Goal: Answer question/provide support: Share knowledge or assist other users

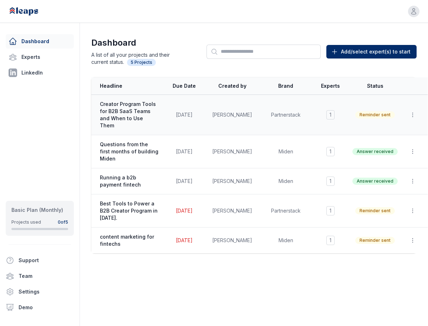
click at [139, 104] on span "Creator Program Tools for B2B SaaS Teams and When to Use Them" at bounding box center [129, 115] width 59 height 29
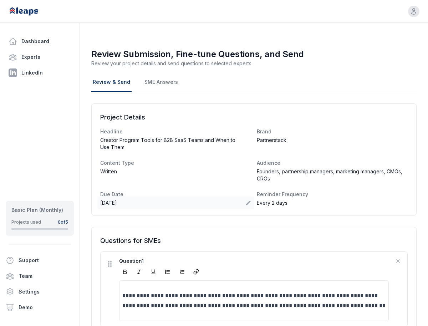
scroll to position [394, 0]
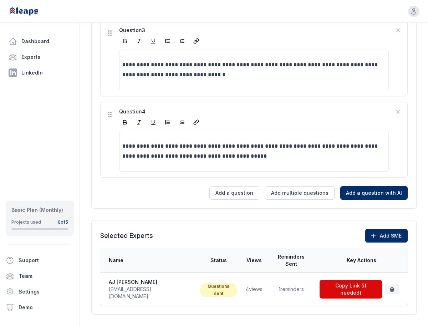
click at [242, 278] on td "4 views" at bounding box center [254, 289] width 25 height 33
click at [358, 280] on button "Copy Link (if needed)" at bounding box center [351, 289] width 62 height 19
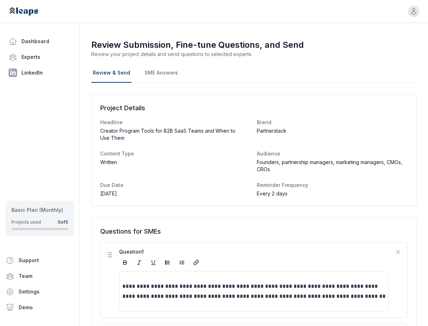
scroll to position [0, 0]
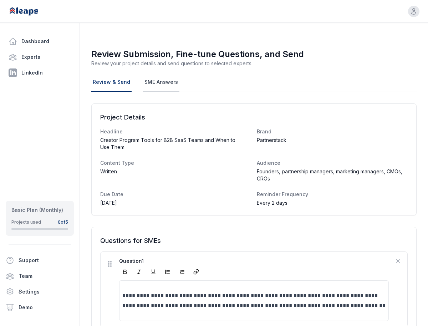
click at [162, 88] on link "SME Answers" at bounding box center [161, 82] width 36 height 19
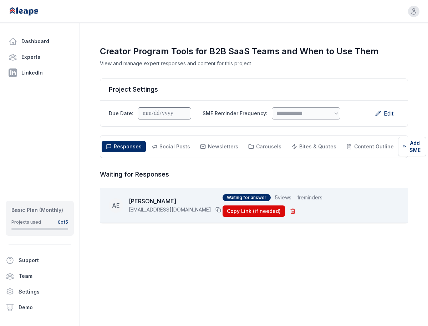
click at [249, 201] on span "Waiting for answer" at bounding box center [247, 197] width 48 height 7
click at [354, 209] on div "AE AJ Eckstein aj@creatormatch.com Waiting for answer 5 views 1 reminders Copy …" at bounding box center [254, 205] width 290 height 23
click at [177, 148] on span "Social Posts" at bounding box center [174, 146] width 31 height 6
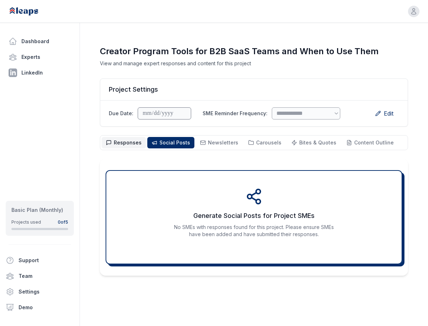
click at [121, 142] on span "Responses" at bounding box center [128, 142] width 28 height 6
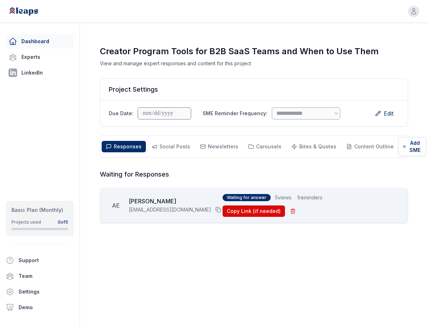
click at [25, 36] on link "Dashboard" at bounding box center [40, 41] width 68 height 14
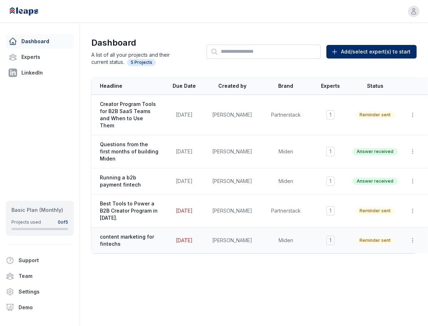
click at [135, 233] on span "content marketing for fintechs" at bounding box center [129, 240] width 59 height 14
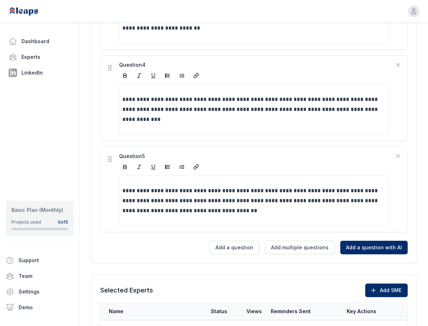
scroll to position [511, 0]
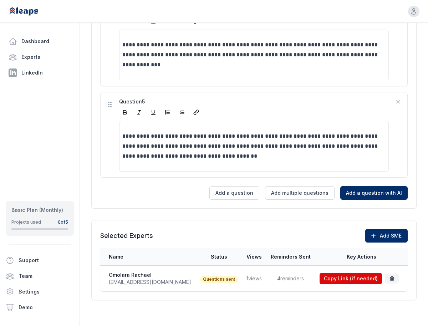
click at [286, 281] on td "4 reminders" at bounding box center [291, 279] width 49 height 26
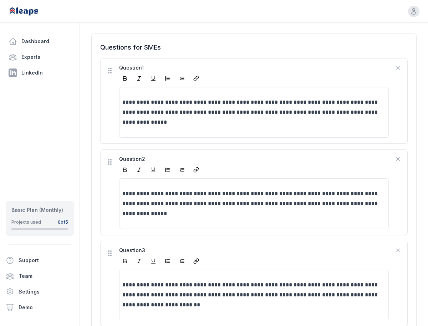
scroll to position [19, 0]
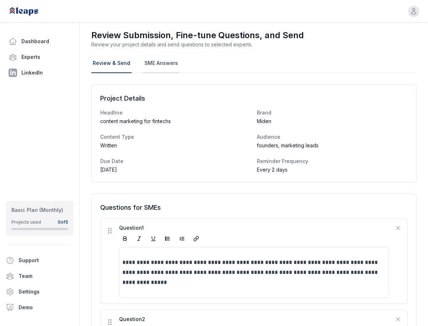
click at [164, 57] on link "SME Answers" at bounding box center [161, 63] width 36 height 19
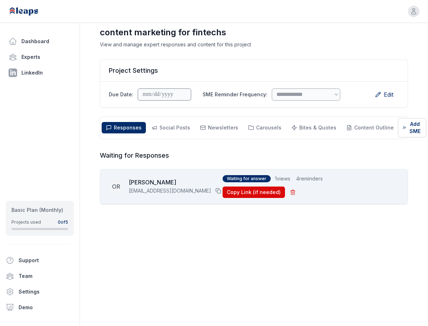
click at [245, 182] on span "Waiting for answer" at bounding box center [247, 178] width 48 height 7
click at [308, 182] on span "4 reminders" at bounding box center [309, 178] width 27 height 7
click at [171, 120] on div "Responses Responses Social Posts Social Newsletters Newsletters Carousels Carou…" at bounding box center [254, 127] width 308 height 23
click at [171, 124] on span "Social Posts Social" at bounding box center [174, 127] width 31 height 7
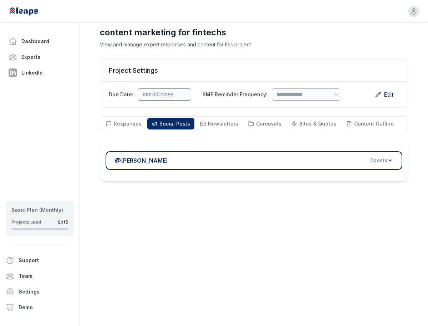
click at [386, 162] on span "0 post s" at bounding box center [378, 160] width 17 height 7
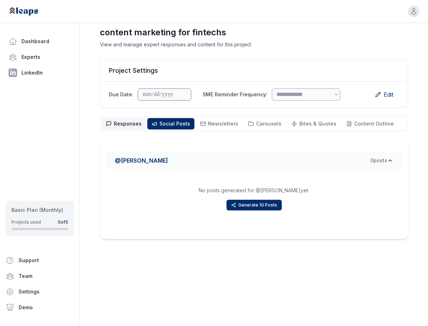
click at [123, 125] on span "Responses" at bounding box center [128, 124] width 28 height 6
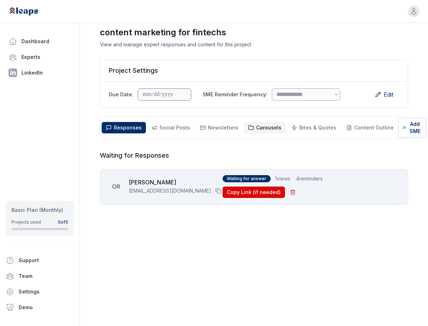
click at [262, 131] on button "Carousels Carousels" at bounding box center [265, 127] width 42 height 11
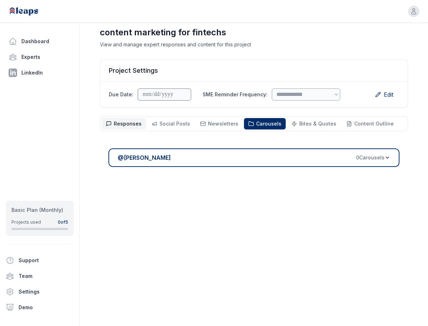
click at [138, 123] on span "Responses" at bounding box center [128, 124] width 28 height 6
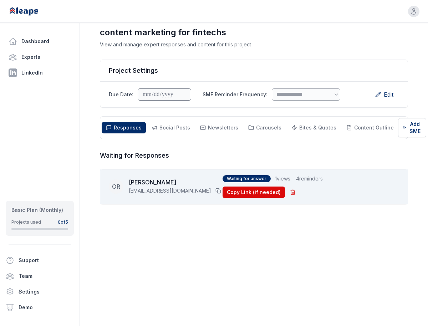
click at [233, 182] on span "Waiting for answer" at bounding box center [247, 178] width 48 height 7
click at [184, 123] on button "Social Posts Social" at bounding box center [170, 127] width 47 height 11
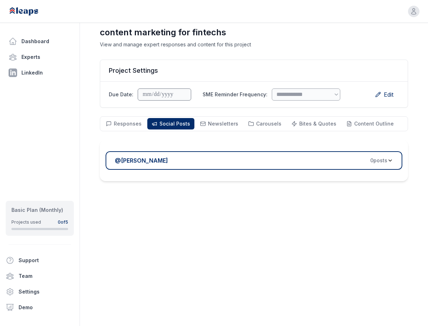
click at [232, 172] on div "@ Omolara Rachael 0 post s" at bounding box center [254, 160] width 308 height 41
click at [383, 159] on span "0 post s" at bounding box center [378, 160] width 17 height 7
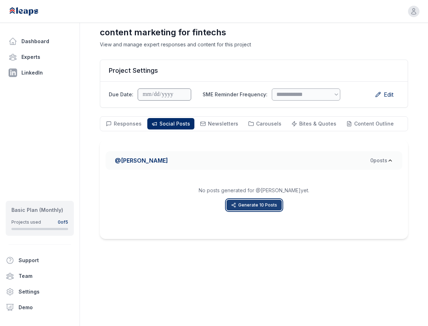
click at [276, 206] on button "Generate 10 Posts" at bounding box center [254, 205] width 55 height 11
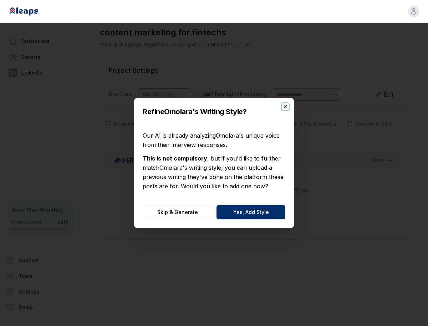
click at [286, 108] on icon "button" at bounding box center [286, 107] width 6 height 6
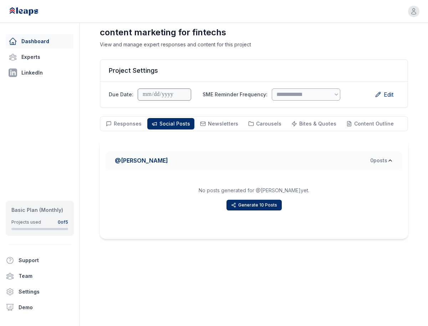
click at [46, 39] on link "Dashboard" at bounding box center [40, 41] width 68 height 14
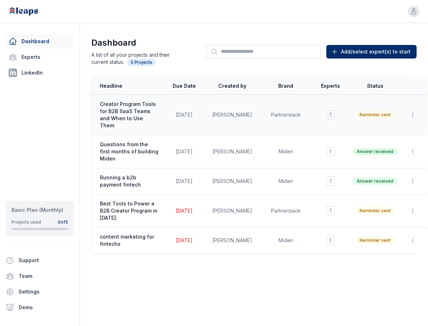
click at [136, 110] on span "Creator Program Tools for B2B SaaS Teams and When to Use Them" at bounding box center [129, 115] width 59 height 29
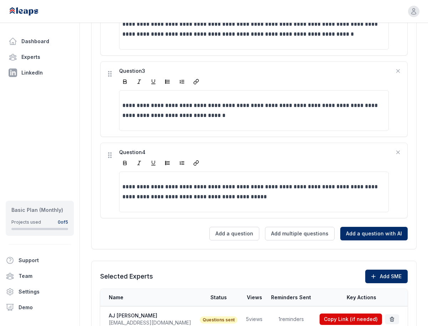
scroll to position [394, 0]
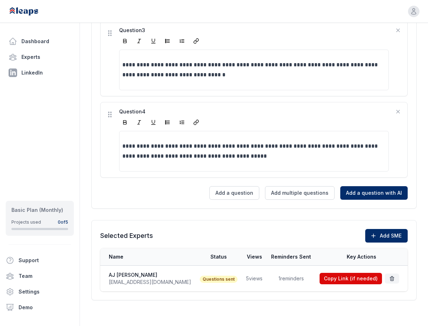
click at [242, 278] on td "5 views" at bounding box center [254, 279] width 25 height 26
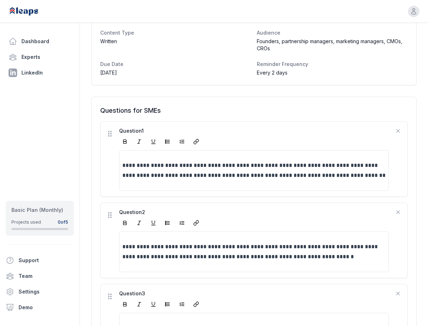
scroll to position [0, 0]
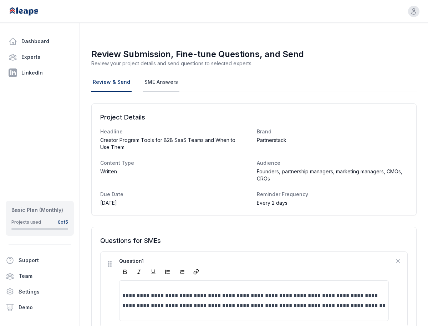
click at [156, 85] on link "SME Answers" at bounding box center [161, 82] width 36 height 19
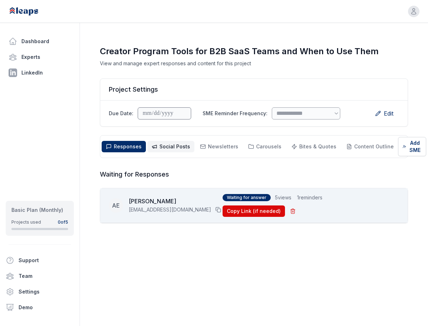
click at [176, 142] on button "Social Posts Social" at bounding box center [170, 146] width 47 height 11
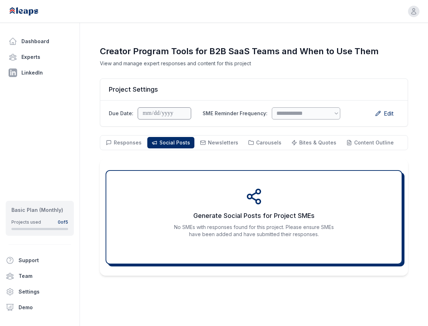
click at [260, 199] on icon at bounding box center [253, 196] width 17 height 17
click at [301, 146] on span "Bites & Quotes Bites & Quotes" at bounding box center [317, 142] width 37 height 7
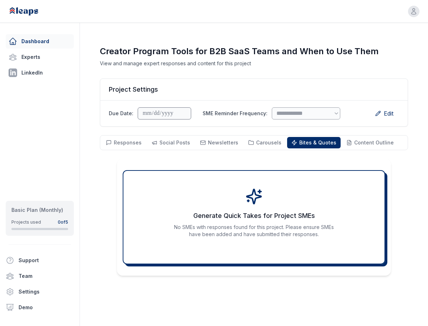
click at [30, 44] on link "Dashboard" at bounding box center [40, 41] width 68 height 14
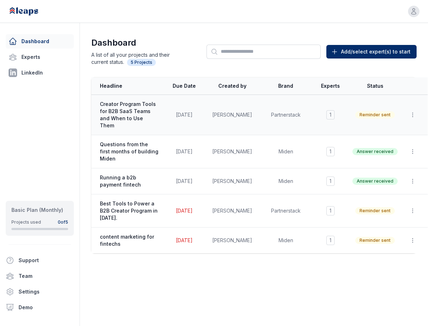
click at [130, 115] on span "Creator Program Tools for B2B SaaS Teams and When to Use Them" at bounding box center [129, 115] width 59 height 29
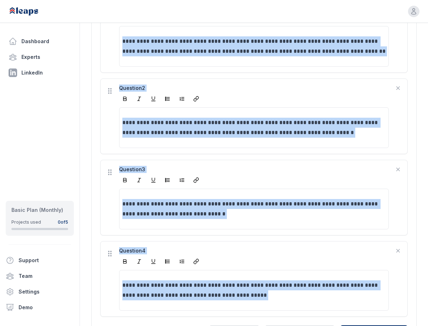
scroll to position [394, 0]
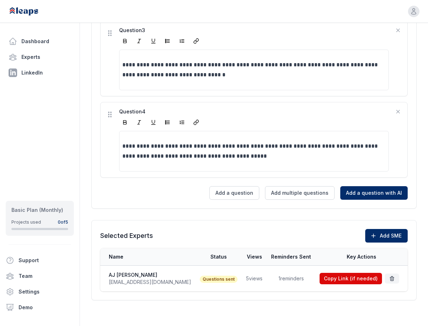
click at [283, 282] on td "1 reminders" at bounding box center [291, 279] width 49 height 26
click at [339, 280] on button "Copy Link (if needed)" at bounding box center [351, 278] width 62 height 11
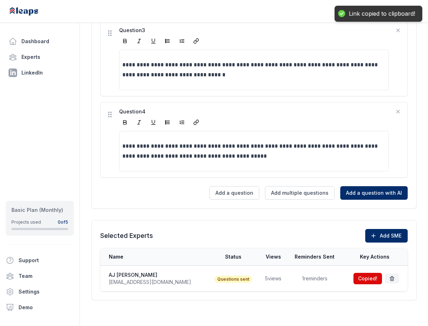
click at [259, 277] on td "5 views" at bounding box center [273, 279] width 28 height 26
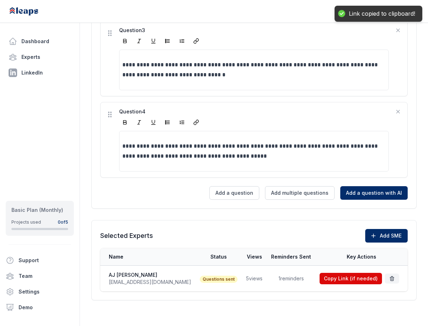
click at [204, 279] on span "Questions sent" at bounding box center [219, 279] width 38 height 7
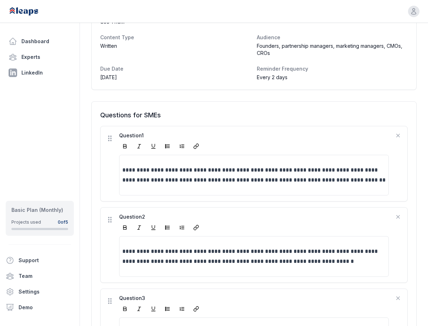
scroll to position [0, 0]
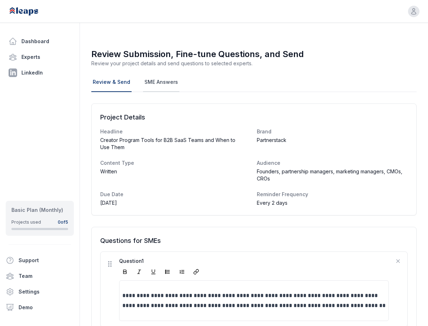
click at [167, 82] on link "SME Answers" at bounding box center [161, 82] width 36 height 19
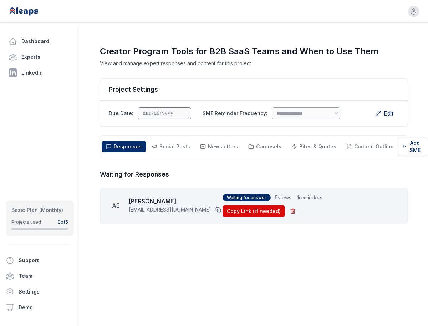
click at [248, 200] on span "Waiting for answer" at bounding box center [247, 197] width 48 height 7
click at [33, 45] on link "Dashboard" at bounding box center [40, 41] width 68 height 14
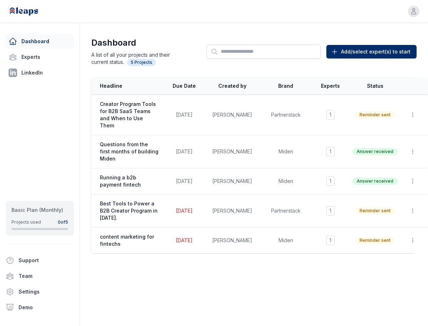
click at [143, 64] on span "5 Projects" at bounding box center [141, 62] width 29 height 7
click at [133, 113] on span "Creator Program Tools for B2B SaaS Teams and When to Use Them" at bounding box center [129, 115] width 59 height 29
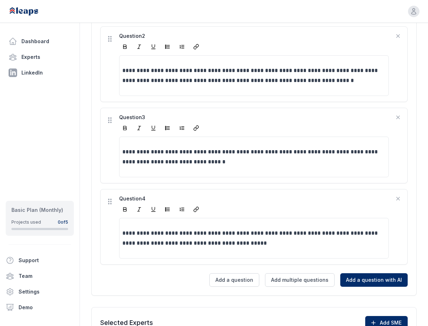
scroll to position [394, 0]
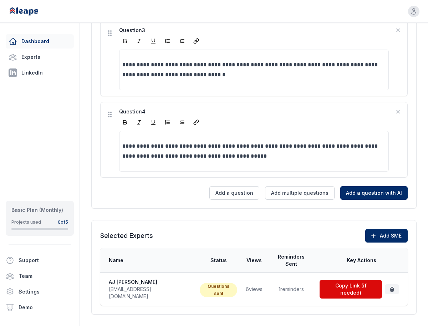
click at [37, 46] on link "Dashboard" at bounding box center [40, 41] width 68 height 14
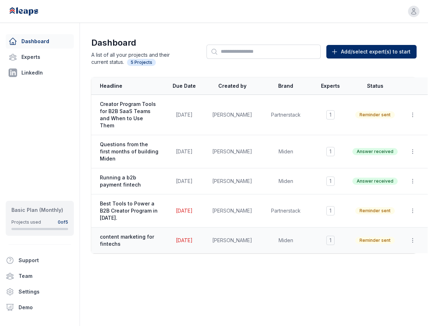
click at [133, 233] on span "content marketing for fintechs" at bounding box center [129, 240] width 59 height 14
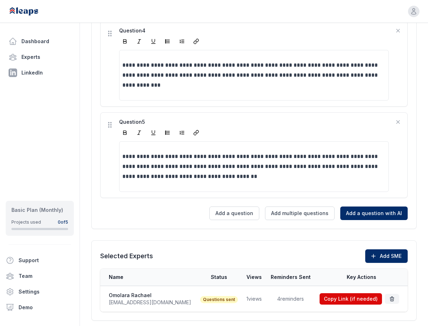
scroll to position [511, 0]
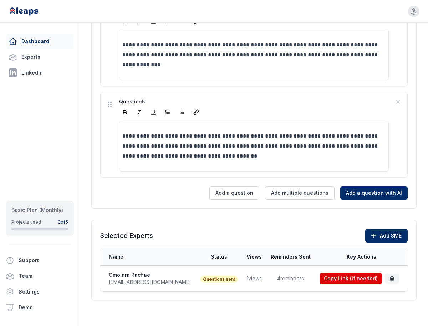
click at [43, 48] on link "Dashboard" at bounding box center [40, 41] width 68 height 14
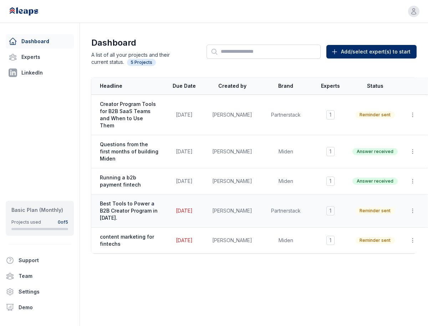
click at [138, 208] on span "Best Tools to Power a B2B Creator Program in 2025." at bounding box center [129, 210] width 59 height 21
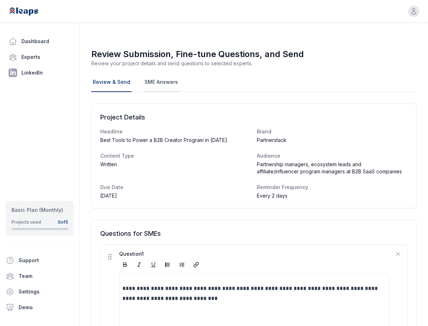
click at [156, 78] on link "SME Answers" at bounding box center [161, 82] width 36 height 19
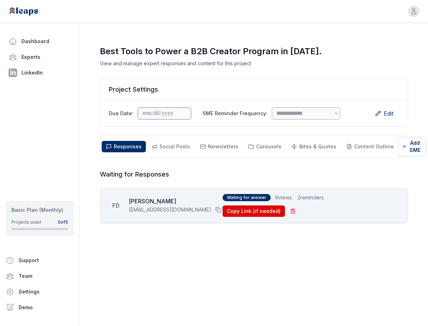
click at [238, 201] on span "Waiting for answer" at bounding box center [247, 197] width 48 height 7
click at [175, 146] on span "Social Posts" at bounding box center [174, 146] width 31 height 6
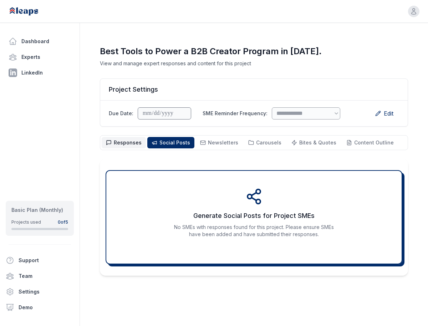
click at [130, 146] on span "Responses Responses" at bounding box center [128, 142] width 28 height 7
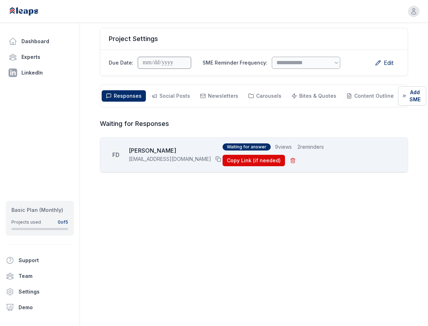
scroll to position [51, 0]
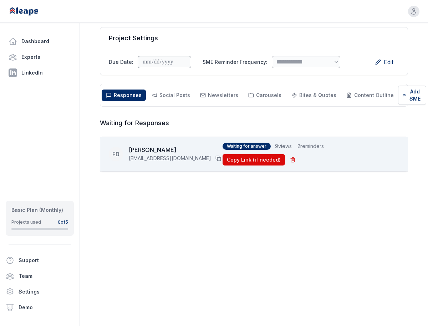
click at [310, 156] on div "Waiting for answer 9 views 2 reminders Copy Link (if needed)" at bounding box center [311, 154] width 177 height 23
click at [307, 150] on span "2 reminders" at bounding box center [311, 146] width 26 height 7
click at [357, 96] on span "Content Outline" at bounding box center [374, 95] width 40 height 6
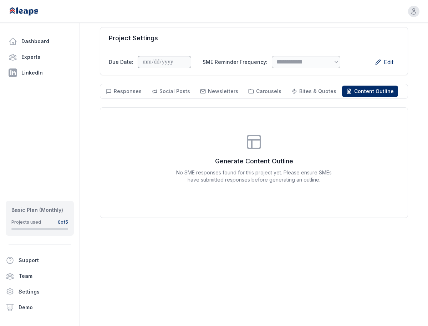
click at [115, 97] on div "Responses Responses Social Posts Social Newsletters Newsletters Carousels Carou…" at bounding box center [254, 91] width 308 height 15
click at [118, 90] on span "Responses" at bounding box center [128, 91] width 28 height 6
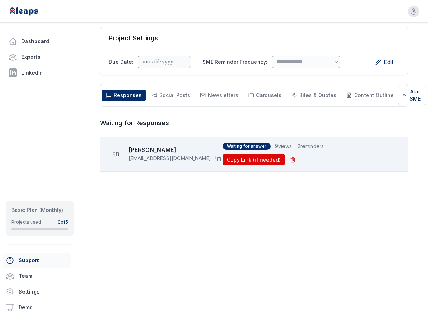
click at [34, 262] on button "Support" at bounding box center [37, 260] width 68 height 14
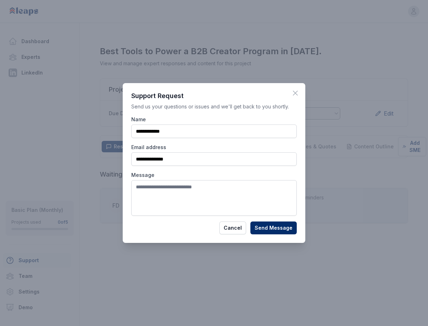
scroll to position [0, 0]
click at [235, 230] on button "Cancel" at bounding box center [232, 228] width 27 height 13
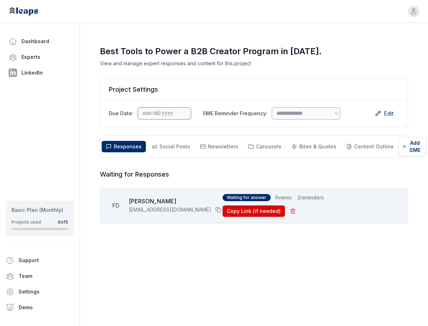
scroll to position [51, 0]
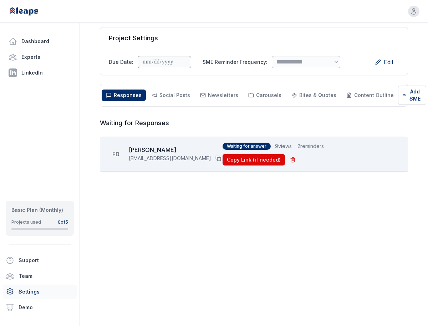
click at [32, 295] on link "Settings" at bounding box center [40, 292] width 74 height 14
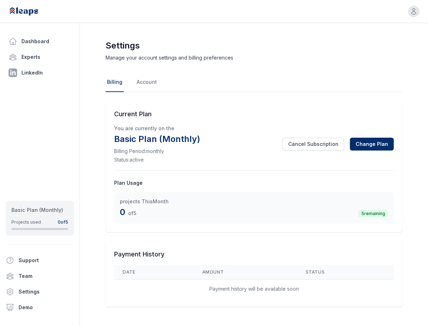
scroll to position [4, 0]
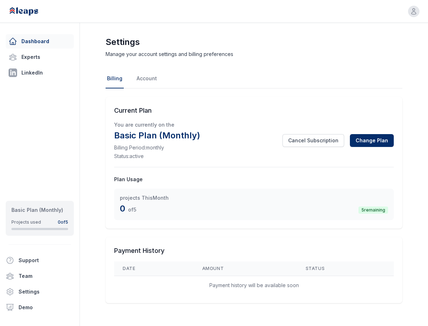
click at [30, 42] on link "Dashboard" at bounding box center [40, 41] width 68 height 14
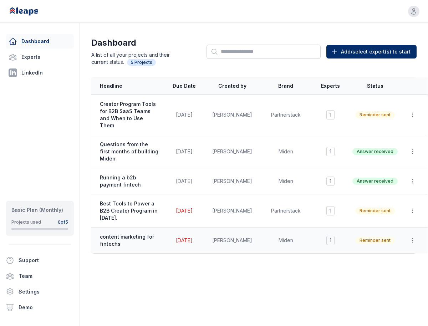
click at [138, 236] on span "content marketing for fintechs" at bounding box center [129, 240] width 59 height 14
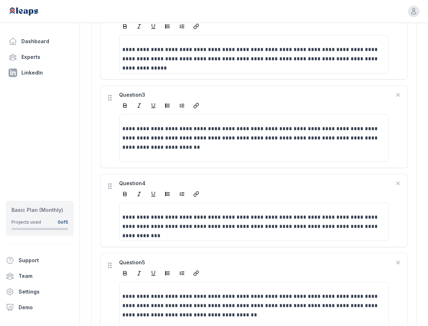
scroll to position [338, 0]
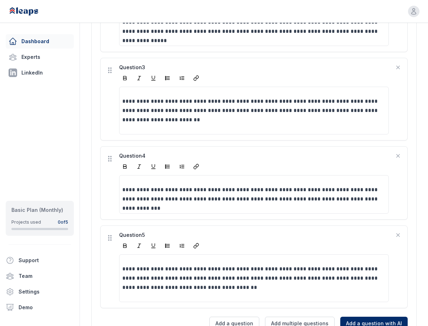
click at [32, 43] on link "Dashboard" at bounding box center [40, 41] width 68 height 14
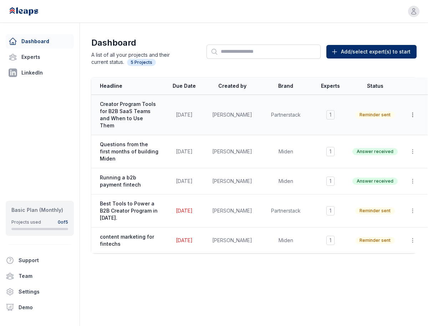
click at [410, 112] on icon "button" at bounding box center [412, 114] width 7 height 7
click at [135, 106] on span "Creator Program Tools for B2B SaaS Teams and When to Use Them" at bounding box center [129, 115] width 59 height 29
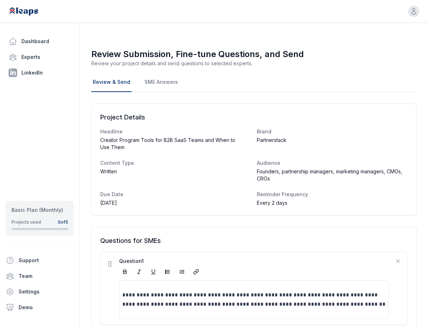
click at [125, 112] on div "Project Details Headline Creator Program Tools for B2B SaaS Teams and When to U…" at bounding box center [253, 159] width 325 height 112
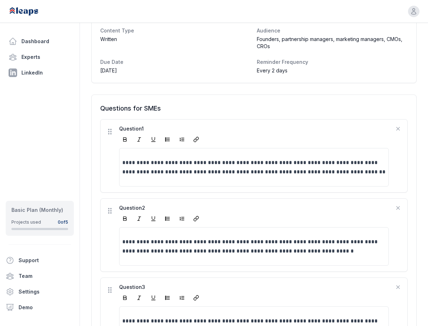
scroll to position [84, 0]
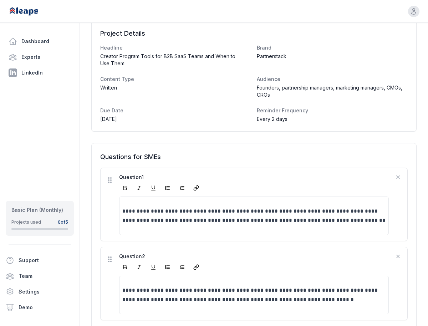
click at [109, 180] on icon at bounding box center [110, 180] width 4 height 6
click at [111, 183] on icon at bounding box center [110, 180] width 4 height 6
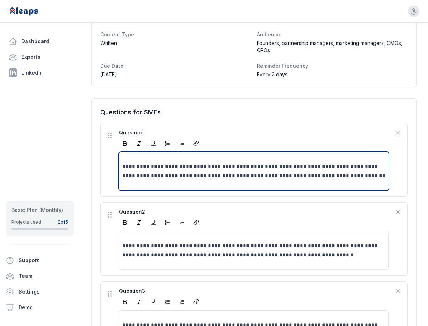
click at [222, 175] on p "**********" at bounding box center [253, 171] width 263 height 19
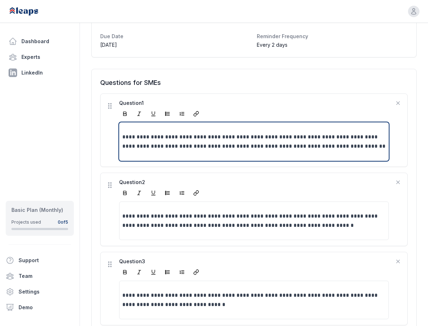
scroll to position [164, 0]
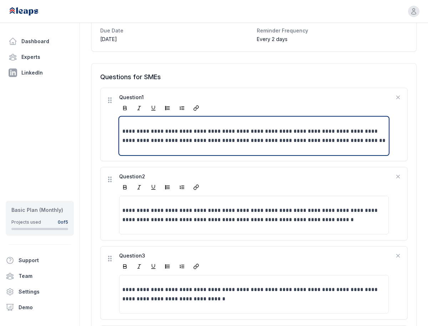
click at [110, 182] on icon at bounding box center [109, 179] width 7 height 7
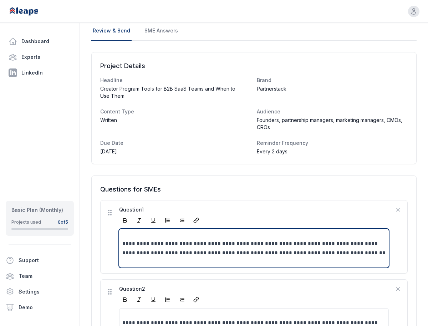
scroll to position [49, 0]
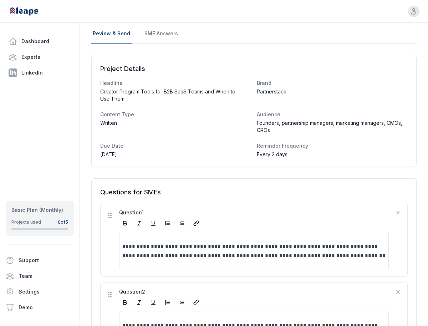
click at [315, 73] on h2 "Project Details" at bounding box center [254, 69] width 308 height 10
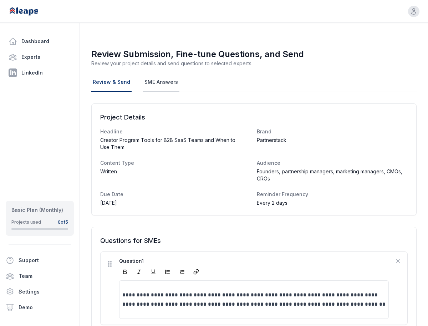
click at [170, 86] on link "SME Answers" at bounding box center [161, 82] width 36 height 19
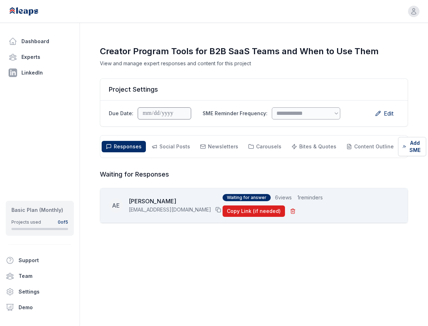
click at [285, 206] on button "Copy Link (if needed)" at bounding box center [254, 211] width 62 height 11
click at [122, 144] on span "Responses" at bounding box center [128, 146] width 28 height 6
click at [162, 147] on span "Social Posts" at bounding box center [174, 146] width 31 height 6
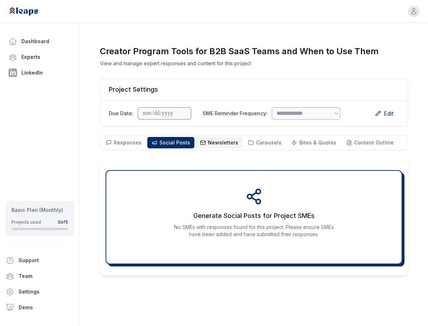
click at [210, 138] on button "Newsletters Newsletters" at bounding box center [219, 142] width 47 height 11
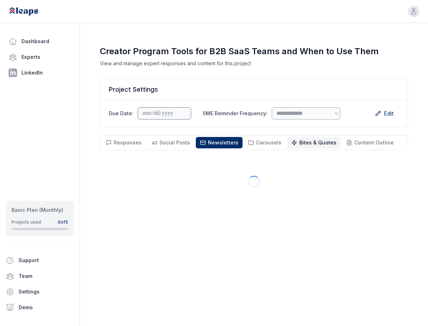
click at [311, 146] on span "Bites & Quotes" at bounding box center [317, 142] width 37 height 6
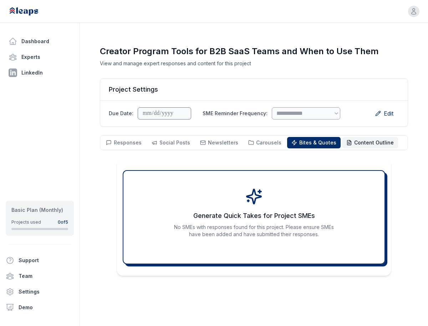
click at [364, 140] on span "Content Outline" at bounding box center [374, 142] width 40 height 6
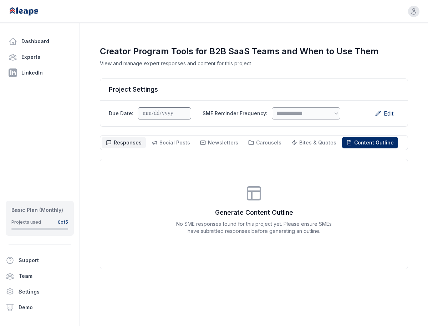
click at [130, 143] on span "Responses" at bounding box center [128, 142] width 28 height 6
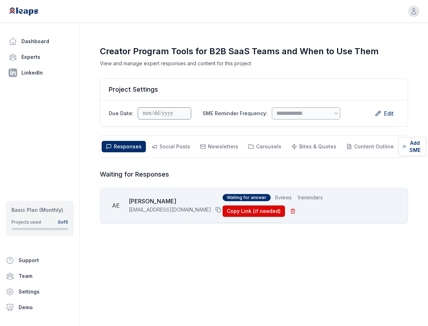
click at [156, 197] on h3 "AJ Eckstein" at bounding box center [176, 201] width 94 height 9
click at [151, 200] on h3 "AJ Eckstein" at bounding box center [176, 201] width 94 height 9
click at [113, 200] on div "AE" at bounding box center [116, 205] width 14 height 14
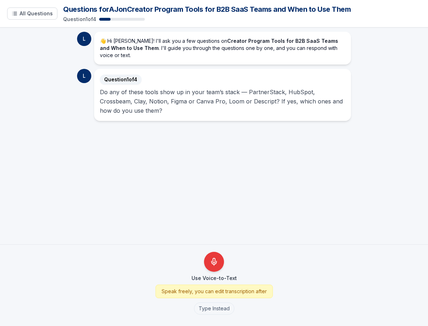
click at [135, 96] on p "Do any of these tools show up in your team’s stack — PartnerStack, HubSpot, Cro…" at bounding box center [222, 101] width 245 height 28
click at [118, 19] on div at bounding box center [122, 19] width 46 height 3
click at [31, 10] on span "All Questions" at bounding box center [36, 13] width 33 height 7
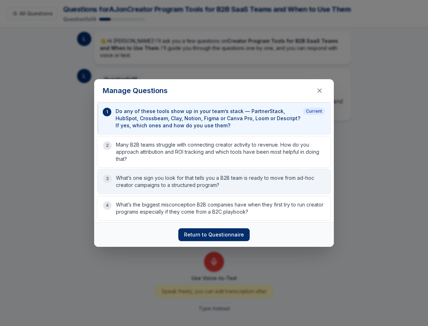
click at [170, 184] on p "What’s one sign you look for that tells you a B2B team is ready to move from ad…" at bounding box center [220, 181] width 209 height 14
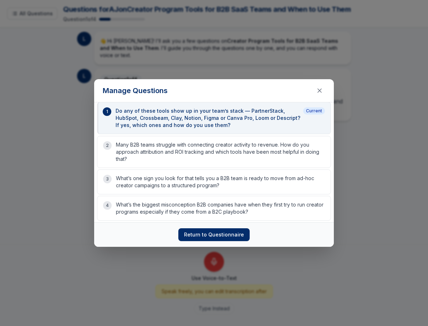
click at [187, 126] on p "Do any of these tools show up in your team’s stack — PartnerStack, HubSpot, Cro…" at bounding box center [208, 117] width 185 height 21
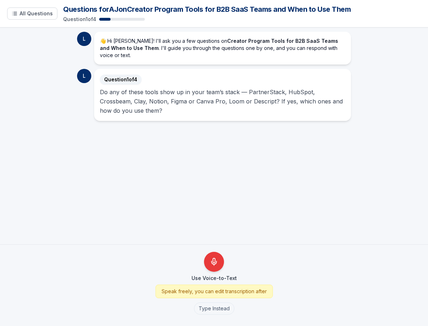
click at [252, 45] on p "👋 Hi AJ! I'll ask you a few questions on Creator Program Tools for B2B SaaS Tea…" at bounding box center [222, 47] width 245 height 21
click at [239, 87] on p "Do any of these tools show up in your team’s stack — PartnerStack, HubSpot, Cro…" at bounding box center [222, 101] width 245 height 28
click at [107, 75] on span "Question 1 of 4" at bounding box center [121, 80] width 42 height 10
click at [83, 44] on div "L" at bounding box center [84, 39] width 14 height 14
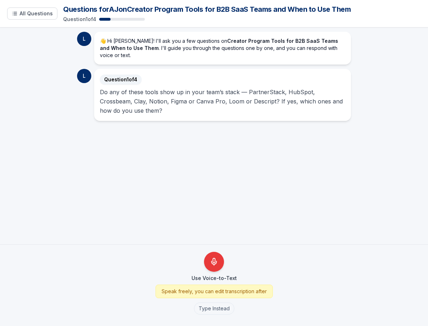
click at [121, 19] on div at bounding box center [122, 19] width 46 height 3
click at [114, 19] on div at bounding box center [122, 19] width 46 height 3
click at [46, 14] on span "All Questions" at bounding box center [36, 13] width 33 height 7
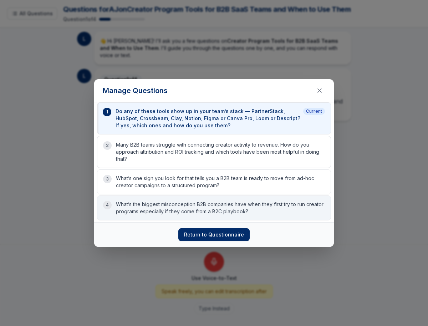
click at [185, 212] on p "What’s the biggest misconception B2B companies have when they first try to run …" at bounding box center [220, 208] width 209 height 14
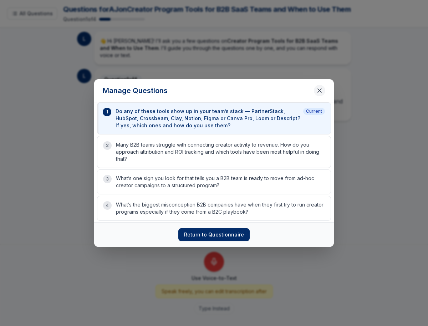
click at [320, 94] on button "Close questions modal" at bounding box center [319, 90] width 11 height 11
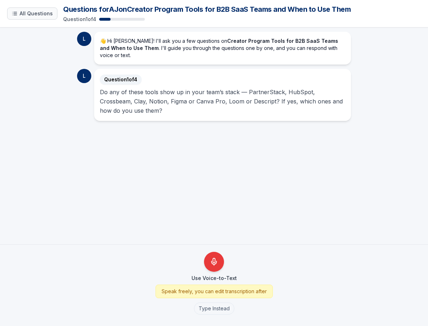
click at [26, 10] on button "All Questions" at bounding box center [32, 13] width 50 height 12
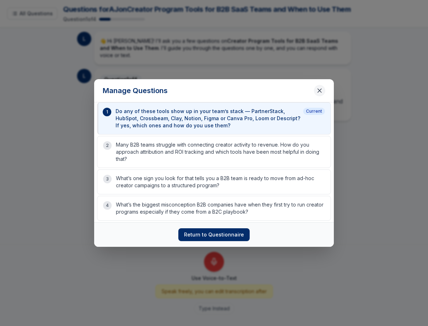
click at [317, 92] on icon "Close questions modal" at bounding box center [319, 90] width 7 height 7
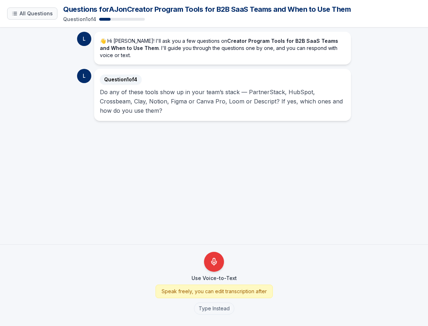
click at [36, 14] on span "All Questions" at bounding box center [36, 13] width 33 height 7
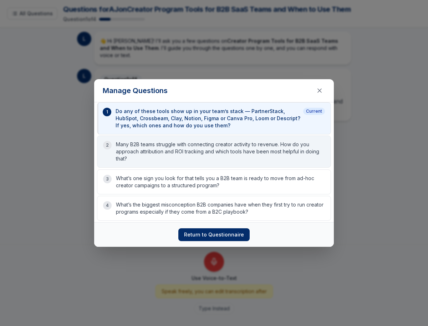
click at [184, 157] on p "Many B2B teams struggle with connecting creator activity to revenue. How do you…" at bounding box center [220, 151] width 209 height 21
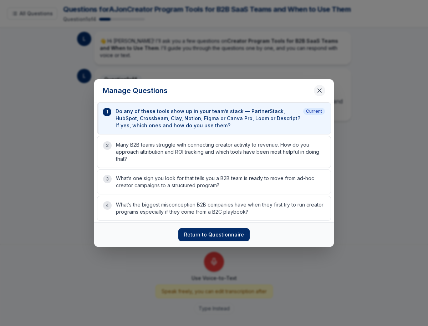
click at [322, 90] on icon "Close questions modal" at bounding box center [319, 90] width 7 height 7
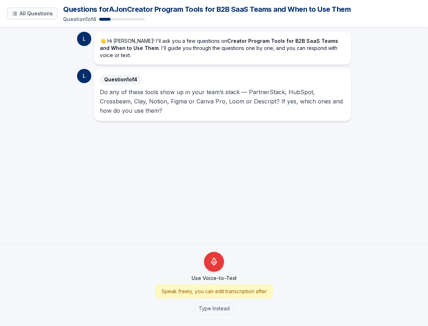
click at [26, 14] on span "All Questions" at bounding box center [36, 13] width 33 height 7
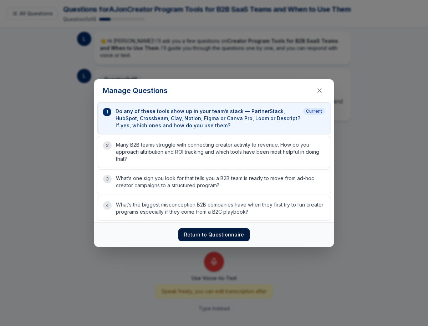
click at [207, 238] on button "Return to Questionnaire" at bounding box center [213, 234] width 71 height 13
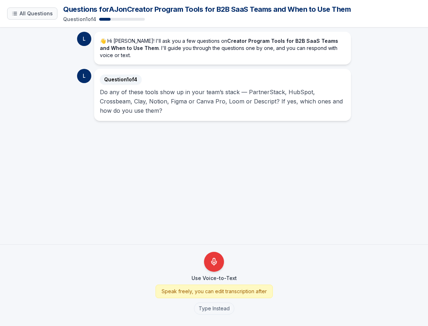
click at [26, 13] on span "All Questions" at bounding box center [36, 13] width 33 height 7
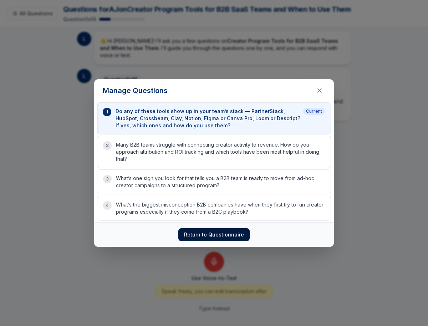
click at [197, 239] on button "Return to Questionnaire" at bounding box center [213, 234] width 71 height 13
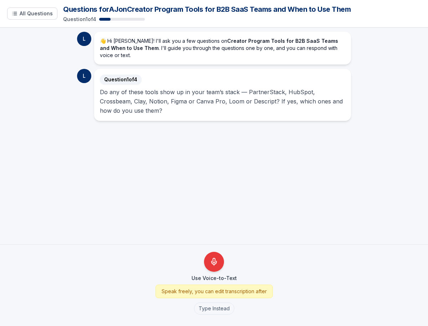
click at [227, 94] on p "Do any of these tools show up in your team’s stack — PartnerStack, HubSpot, Cro…" at bounding box center [222, 101] width 245 height 28
click at [187, 43] on p "👋 Hi [PERSON_NAME]! I'll ask you a few questions on Creator Program Tools for B…" at bounding box center [222, 47] width 245 height 21
click at [27, 17] on button "All Questions" at bounding box center [32, 13] width 50 height 12
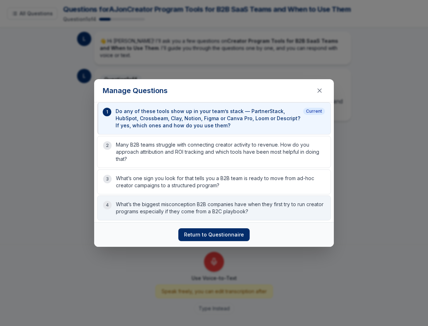
click at [192, 208] on p "What’s the biggest misconception B2B companies have when they first try to run …" at bounding box center [220, 208] width 209 height 14
click at [191, 196] on div "4 What’s the biggest misconception B2B companies have when they first try to ru…" at bounding box center [214, 208] width 234 height 25
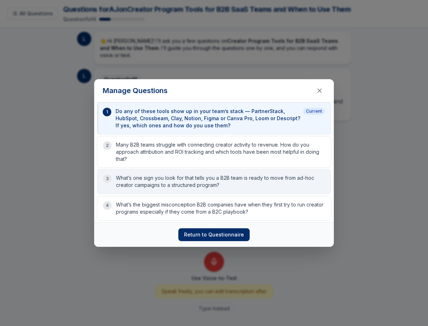
click at [191, 174] on p "What’s one sign you look for that tells you a B2B team is ready to move from ad…" at bounding box center [220, 181] width 209 height 14
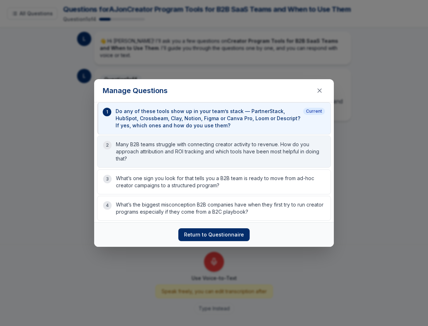
click at [188, 155] on p "Many B2B teams struggle with connecting creator activity to revenue. How do you…" at bounding box center [220, 151] width 209 height 21
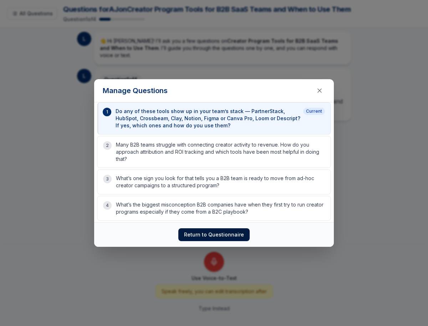
click at [193, 239] on button "Return to Questionnaire" at bounding box center [213, 234] width 71 height 13
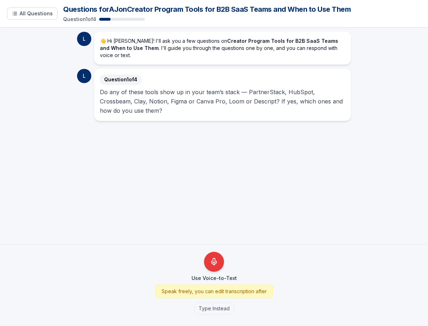
click at [193, 79] on div "Question 1 of 4 Do any of these tools show up in your team’s stack — PartnerSta…" at bounding box center [222, 95] width 245 height 41
click at [184, 96] on p "Do any of these tools show up in your team’s stack — PartnerStack, HubSpot, Cro…" at bounding box center [222, 101] width 245 height 28
click at [215, 308] on button "Type Instead" at bounding box center [214, 309] width 40 height 12
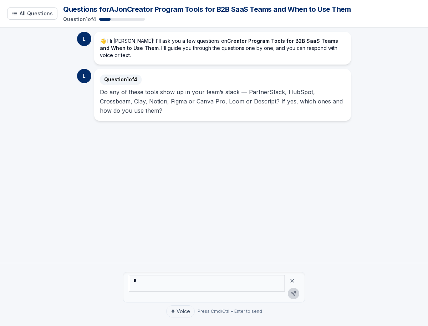
click at [292, 282] on icon at bounding box center [292, 281] width 6 height 6
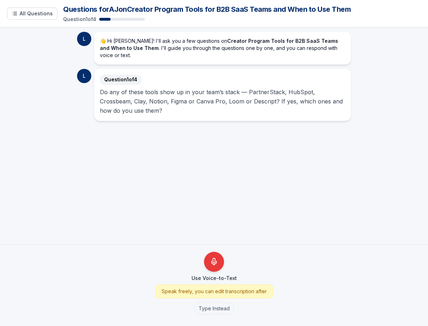
click at [189, 87] on p "Do any of these tools show up in your team’s stack — PartnerStack, HubSpot, Cro…" at bounding box center [222, 101] width 245 height 28
click at [34, 15] on span "All Questions" at bounding box center [36, 13] width 33 height 7
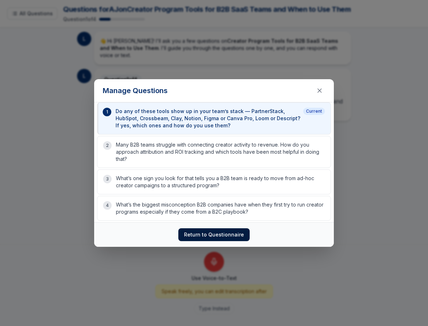
click at [213, 233] on button "Return to Questionnaire" at bounding box center [213, 234] width 71 height 13
